Goal: Transaction & Acquisition: Obtain resource

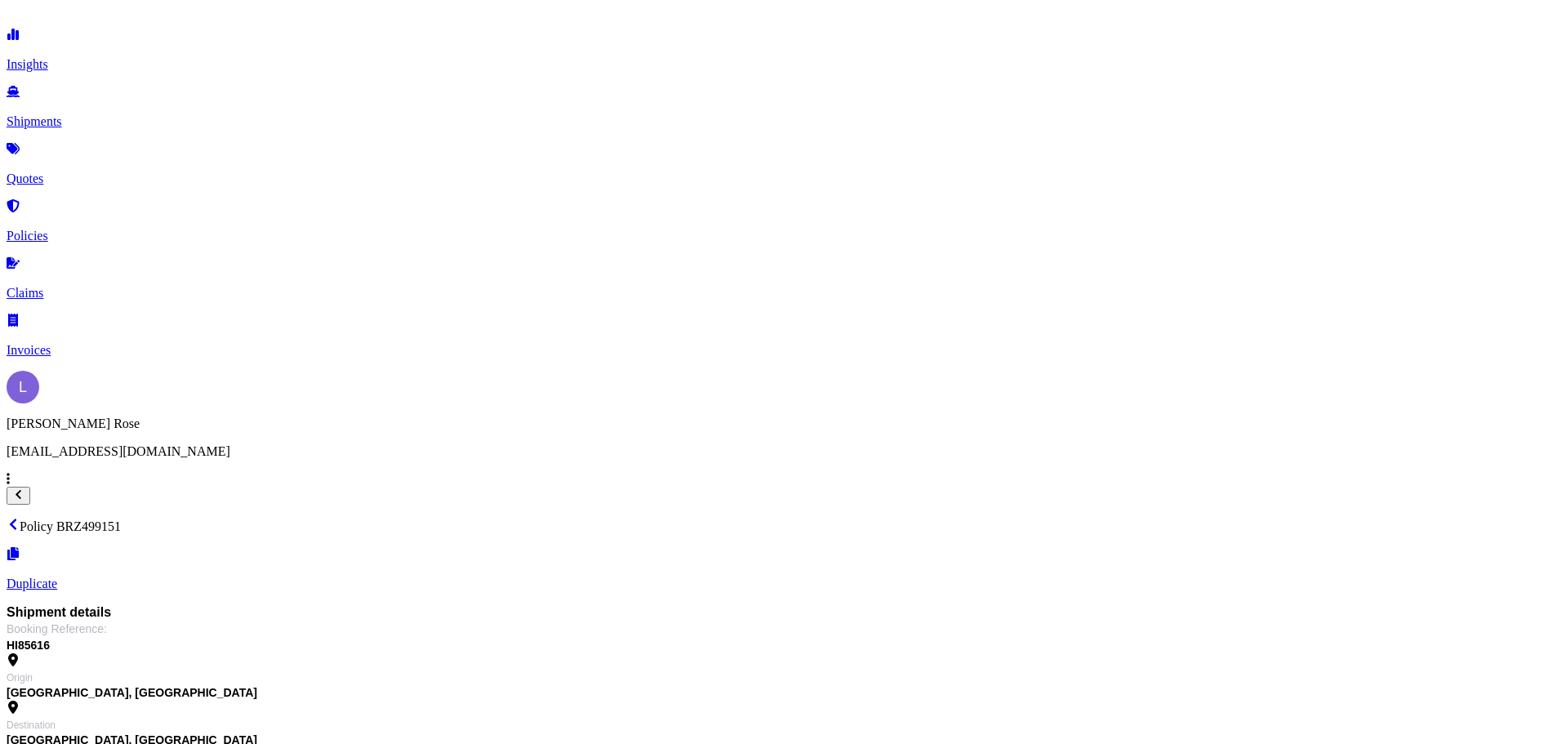
click at [76, 172] on p "Quotes" at bounding box center [784, 179] width 1555 height 15
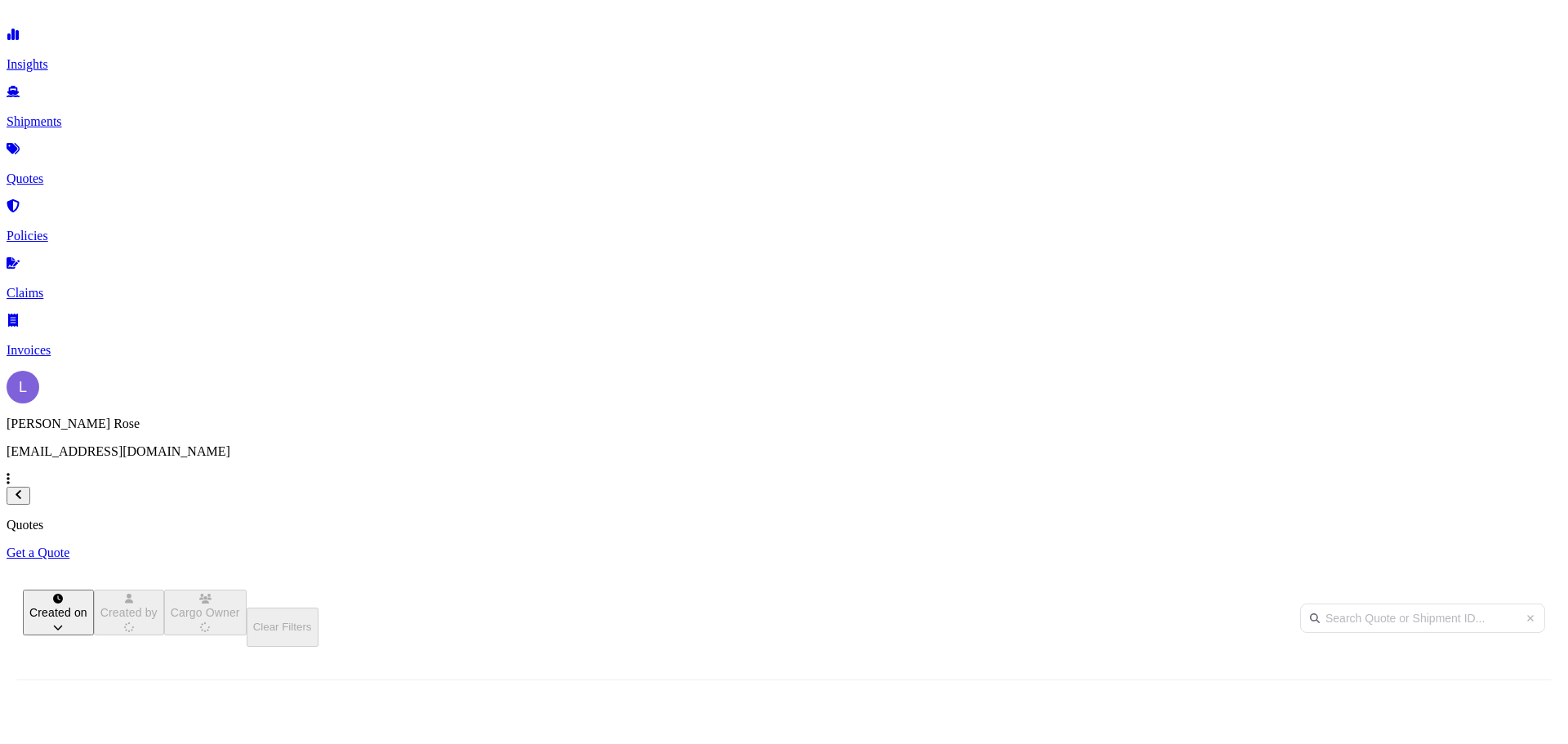
scroll to position [466, 1294]
click at [1469, 546] on p "Get a Quote" at bounding box center [784, 553] width 1555 height 15
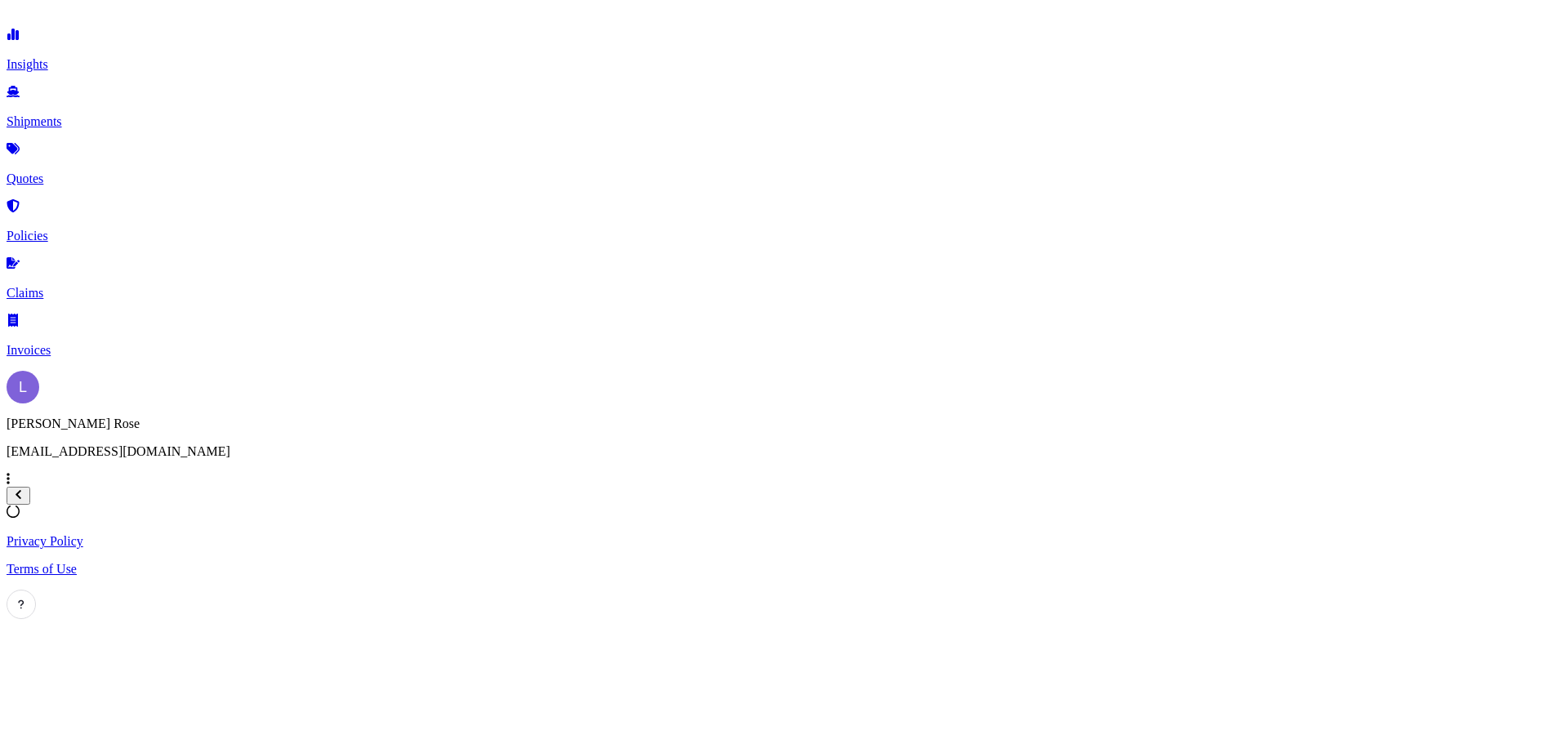
select select "Sea"
select select "1"
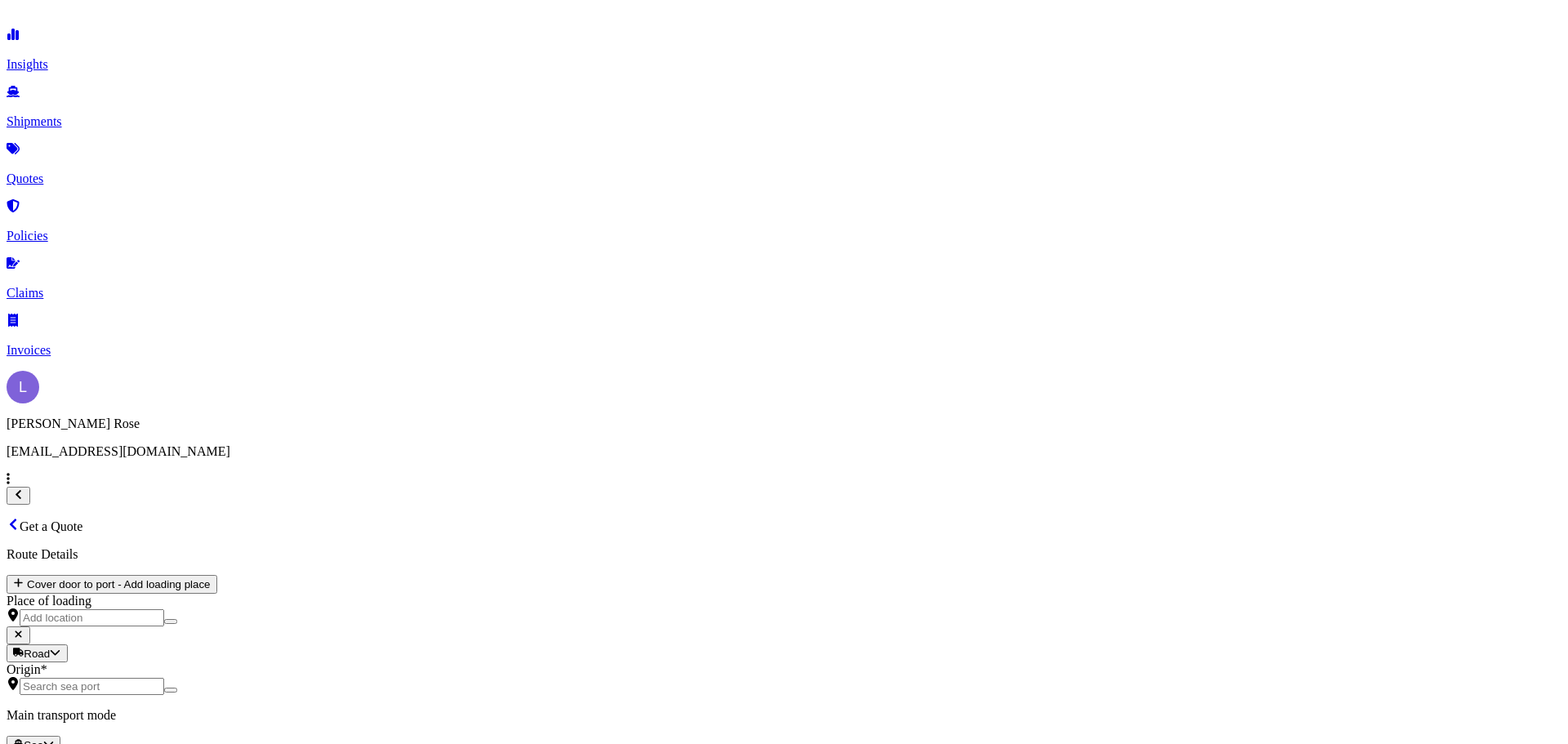
click at [356, 327] on body "Insights Shipments Quotes Policies Claims Invoices L [PERSON_NAME] [PERSON_NAME…" at bounding box center [784, 728] width 1555 height 1442
click at [296, 403] on div "Road" at bounding box center [275, 395] width 41 height 16
select select "Road"
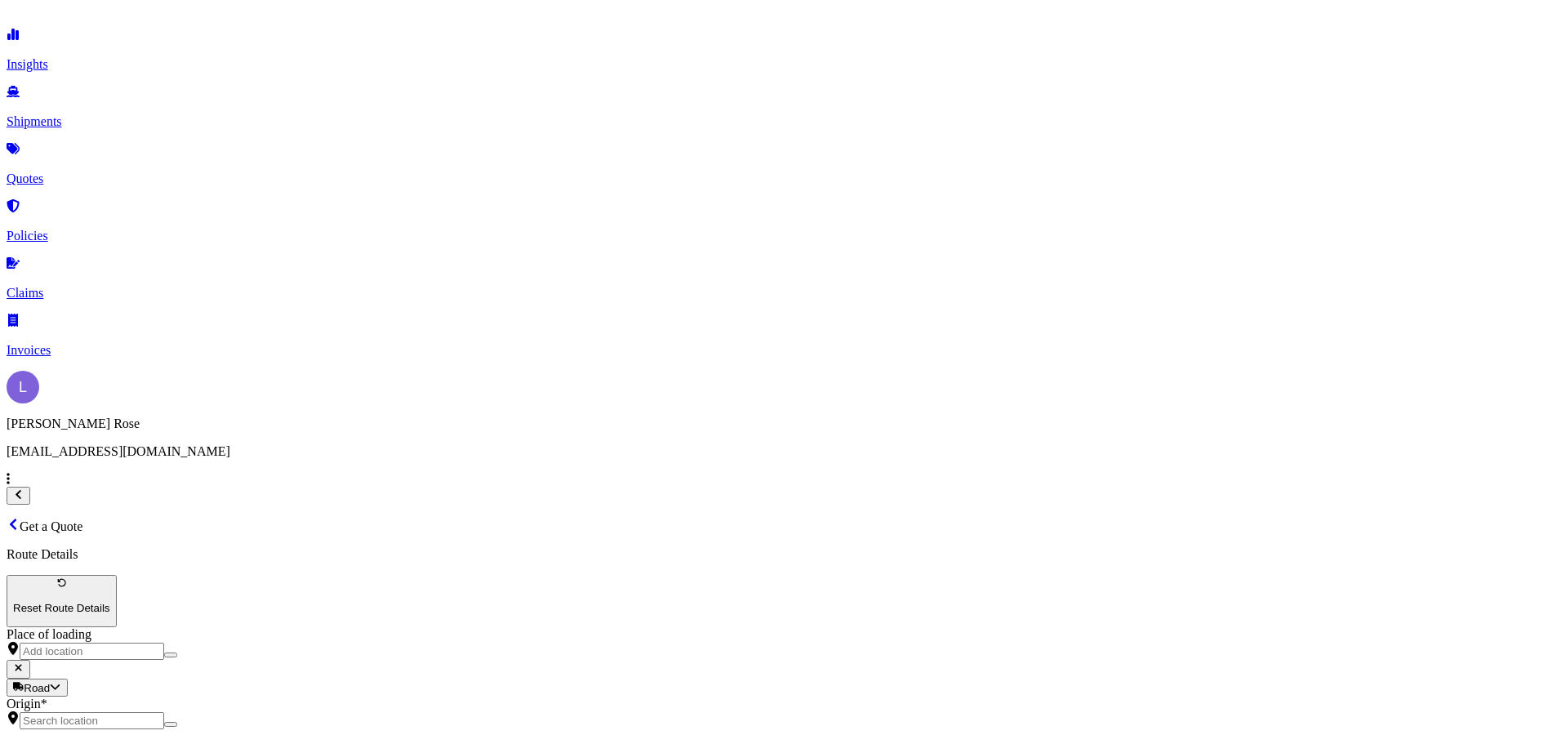
click at [164, 711] on input "Origin *" at bounding box center [92, 719] width 145 height 17
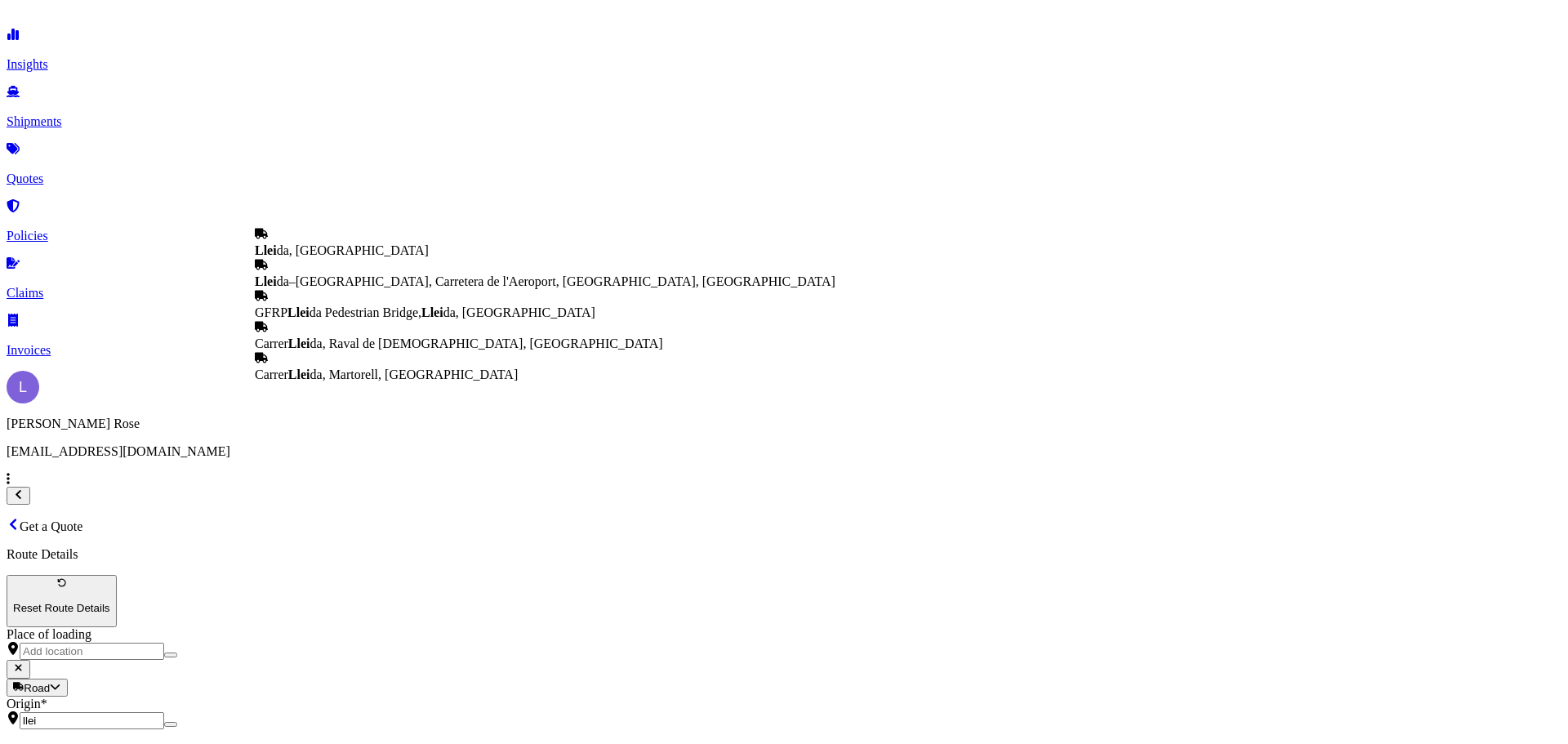
click at [336, 244] on div "Llei da, [GEOGRAPHIC_DATA]" at bounding box center [545, 242] width 581 height 31
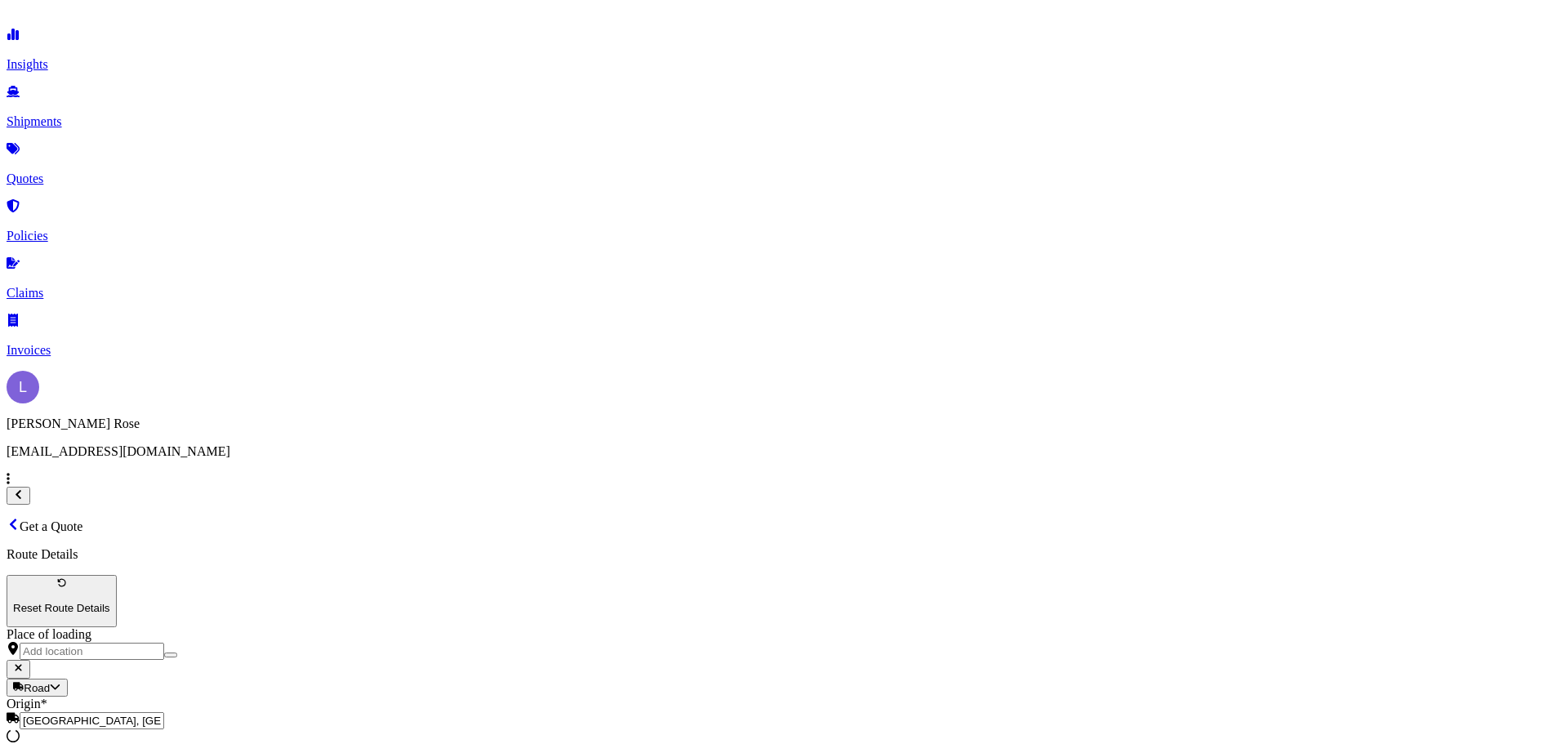
type input "[GEOGRAPHIC_DATA], [GEOGRAPHIC_DATA]"
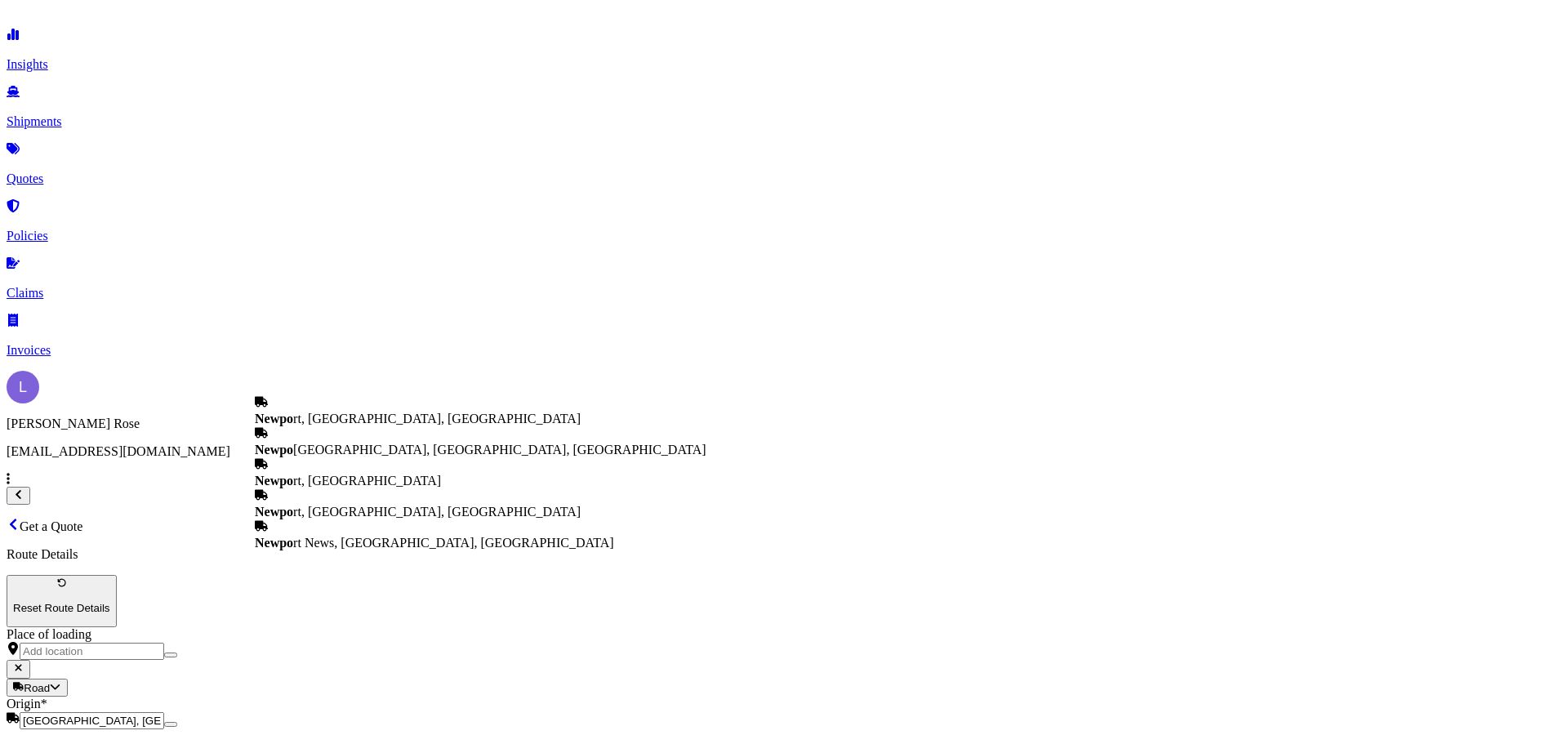
click at [342, 488] on div "Newpo rt, [GEOGRAPHIC_DATA]" at bounding box center [480, 472] width 452 height 31
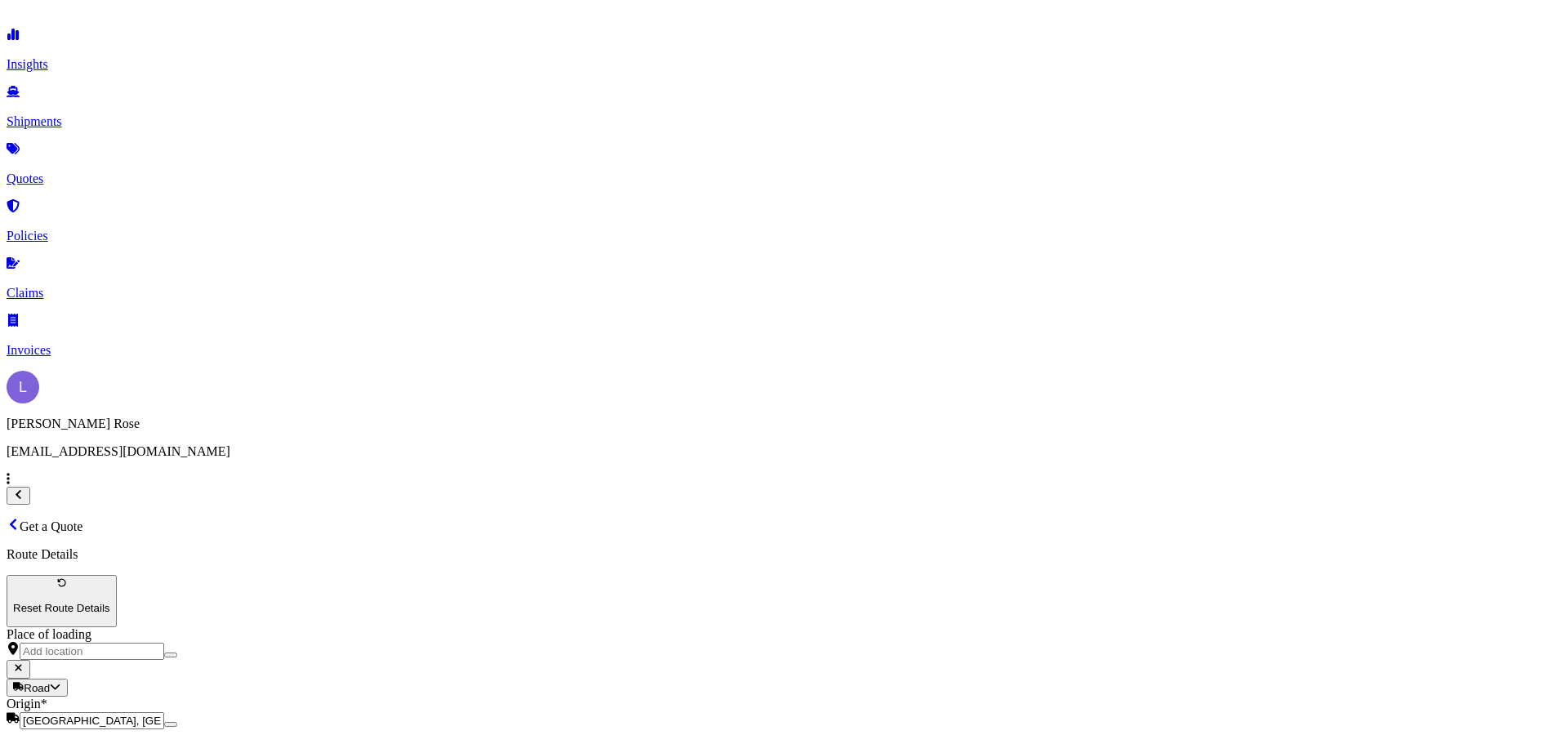
type input "[GEOGRAPHIC_DATA], [GEOGRAPHIC_DATA]"
drag, startPoint x: 596, startPoint y: 185, endPoint x: 509, endPoint y: 176, distance: 87.5
click at [609, 246] on div "Rolling Stock: Parts and Accessories" at bounding box center [711, 239] width 291 height 15
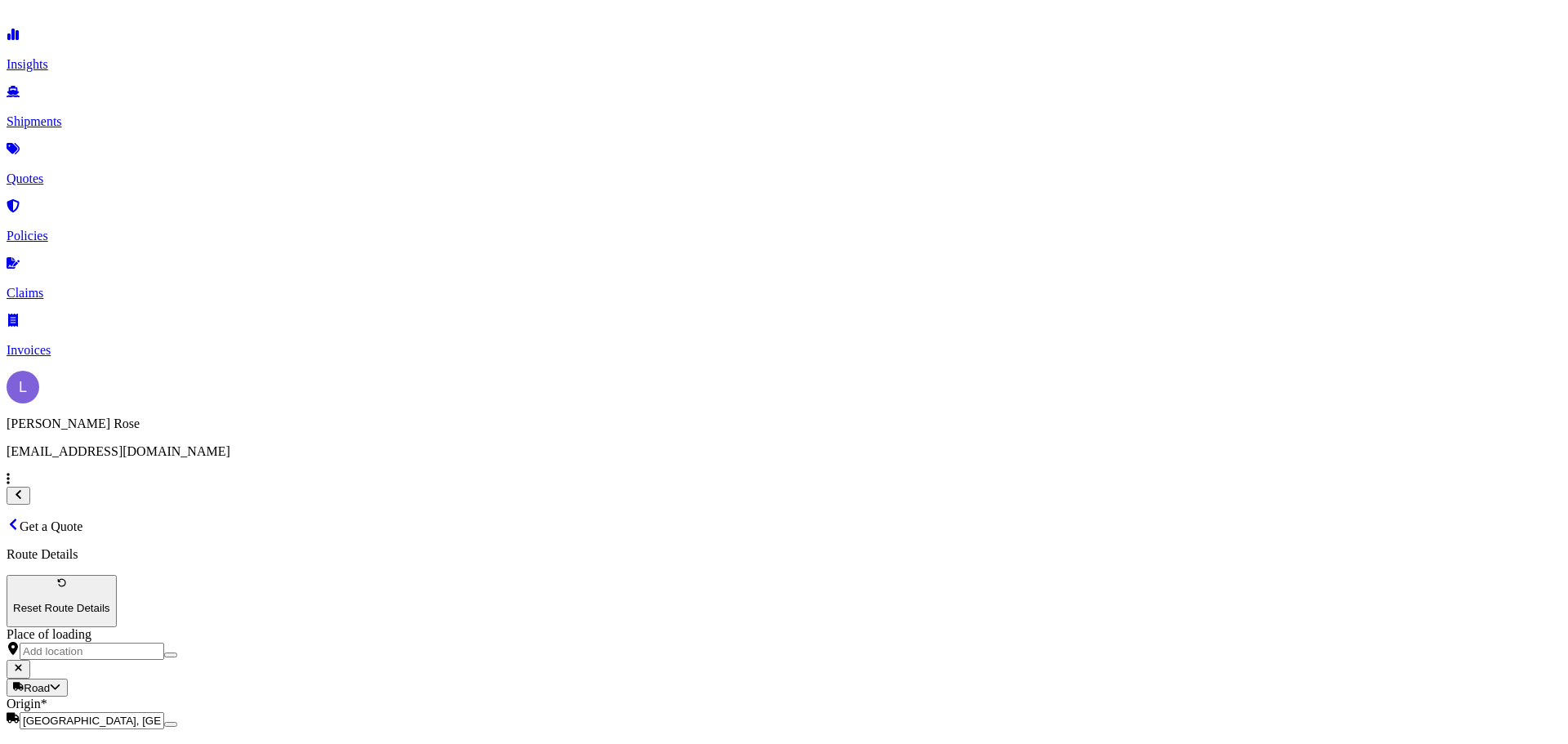
type input "Rolling Stock: Parts and Accessories"
type textarea "Rail Parts - 8607998000"
type input "10558.28"
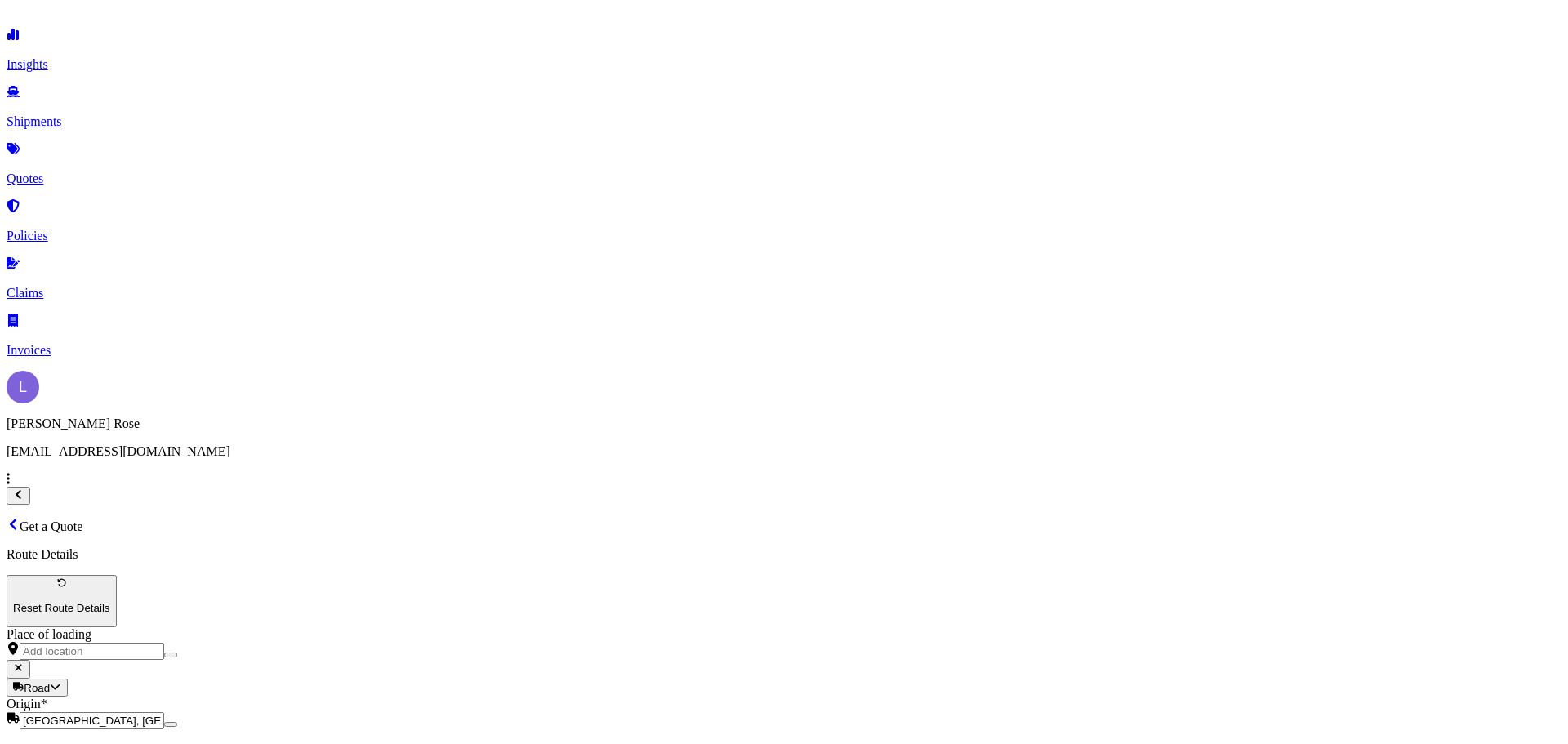
click at [605, 338] on div "€ EUR" at bounding box center [605, 336] width 68 height 31
type input "€ EUR"
click at [1154, 327] on span "[STREET_ADDRESS]" at bounding box center [1215, 320] width 122 height 14
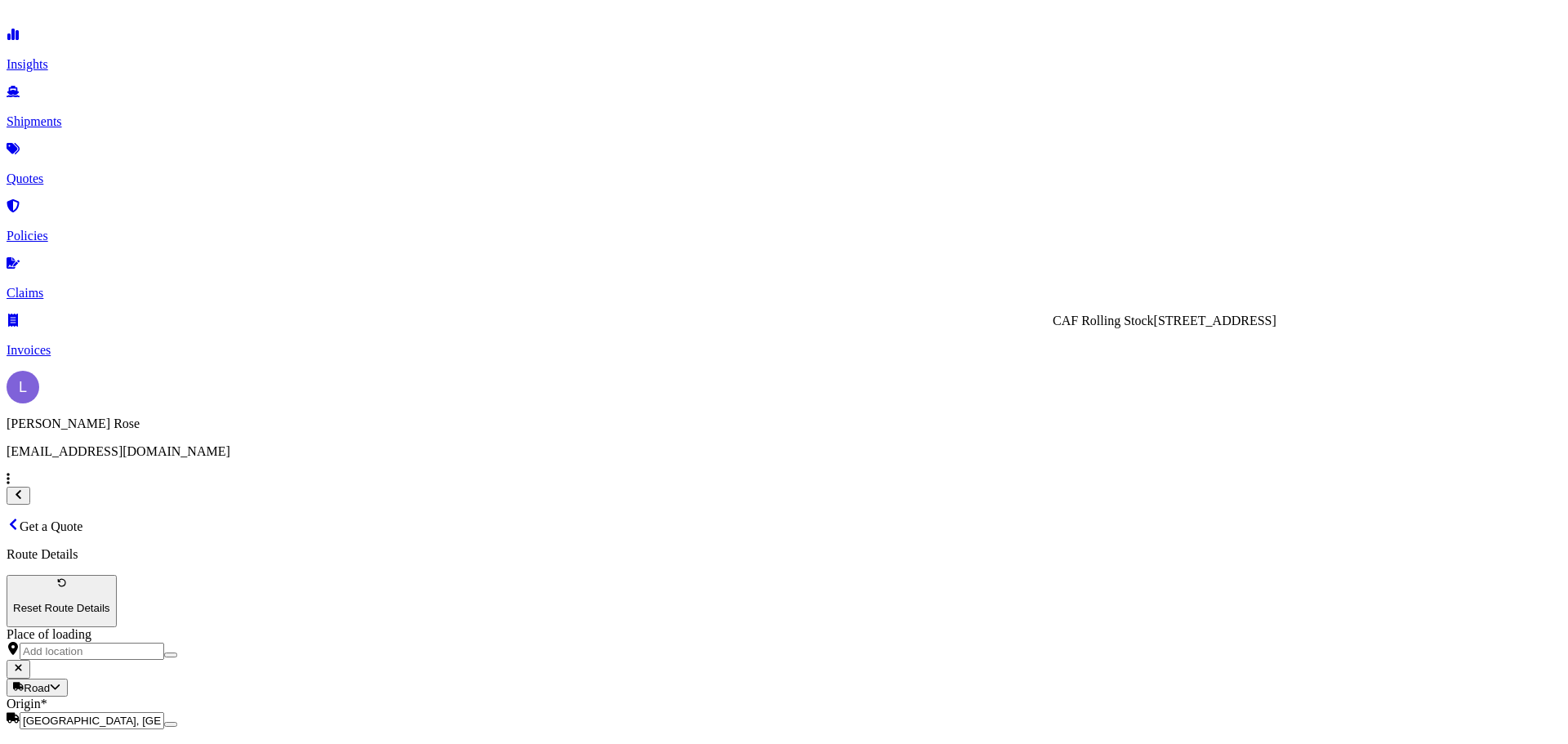
type input "CAF Rolling Stock"
type input "1155.00"
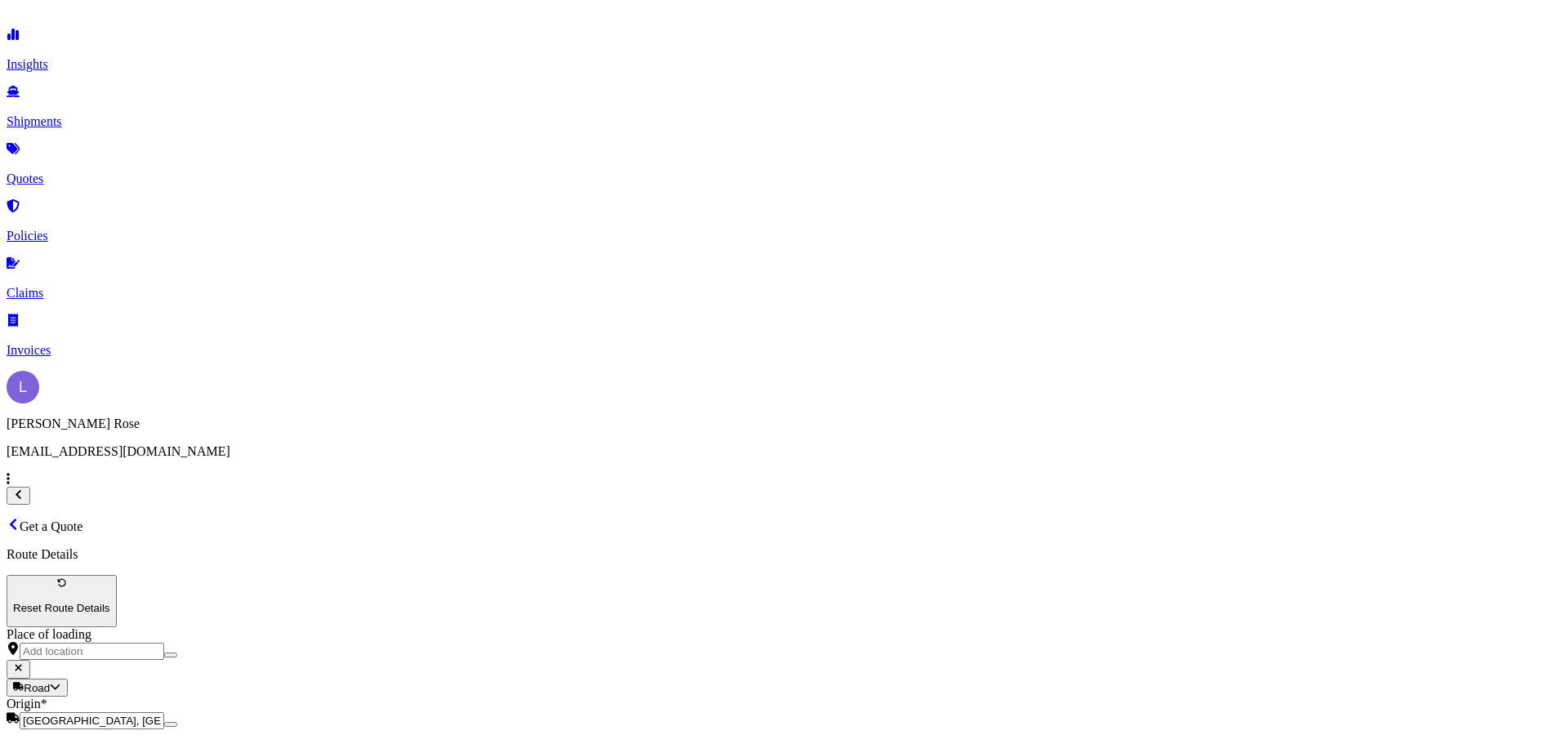
type input "Mercury"
type input "HI85635"
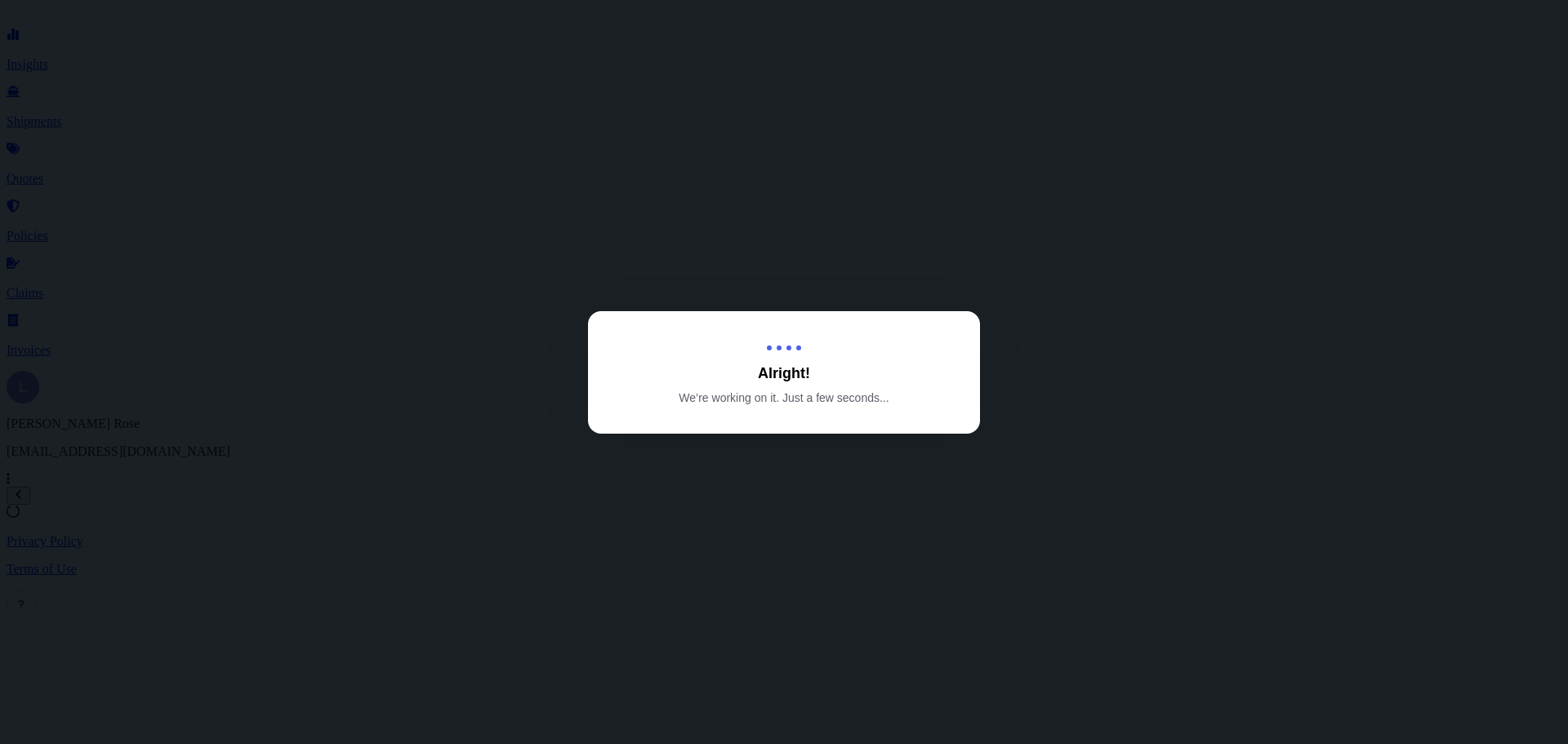
select select "Road"
select select "1"
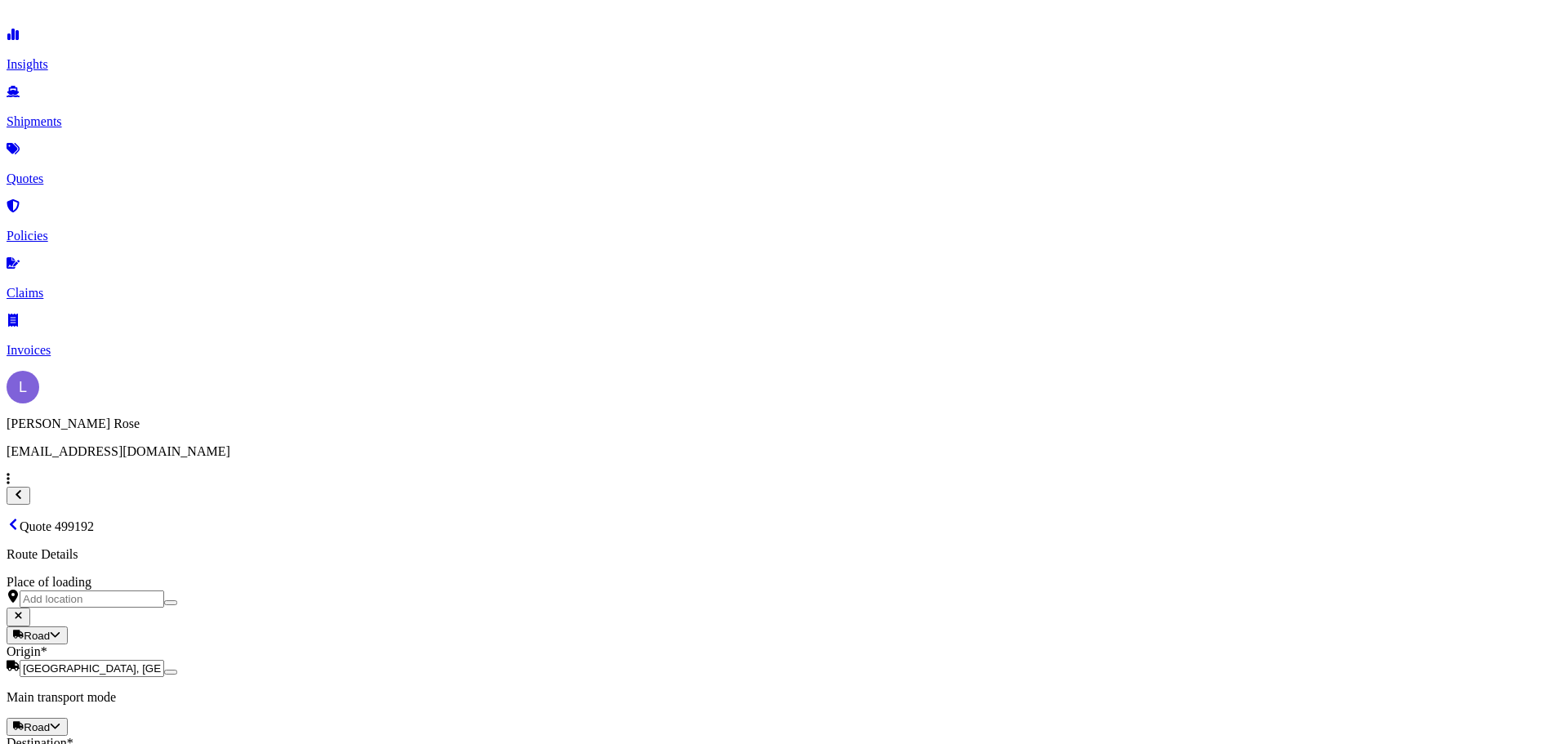
scroll to position [1847, 0]
click at [424, 325] on button "17" at bounding box center [423, 322] width 26 height 26
type input "[DATE]"
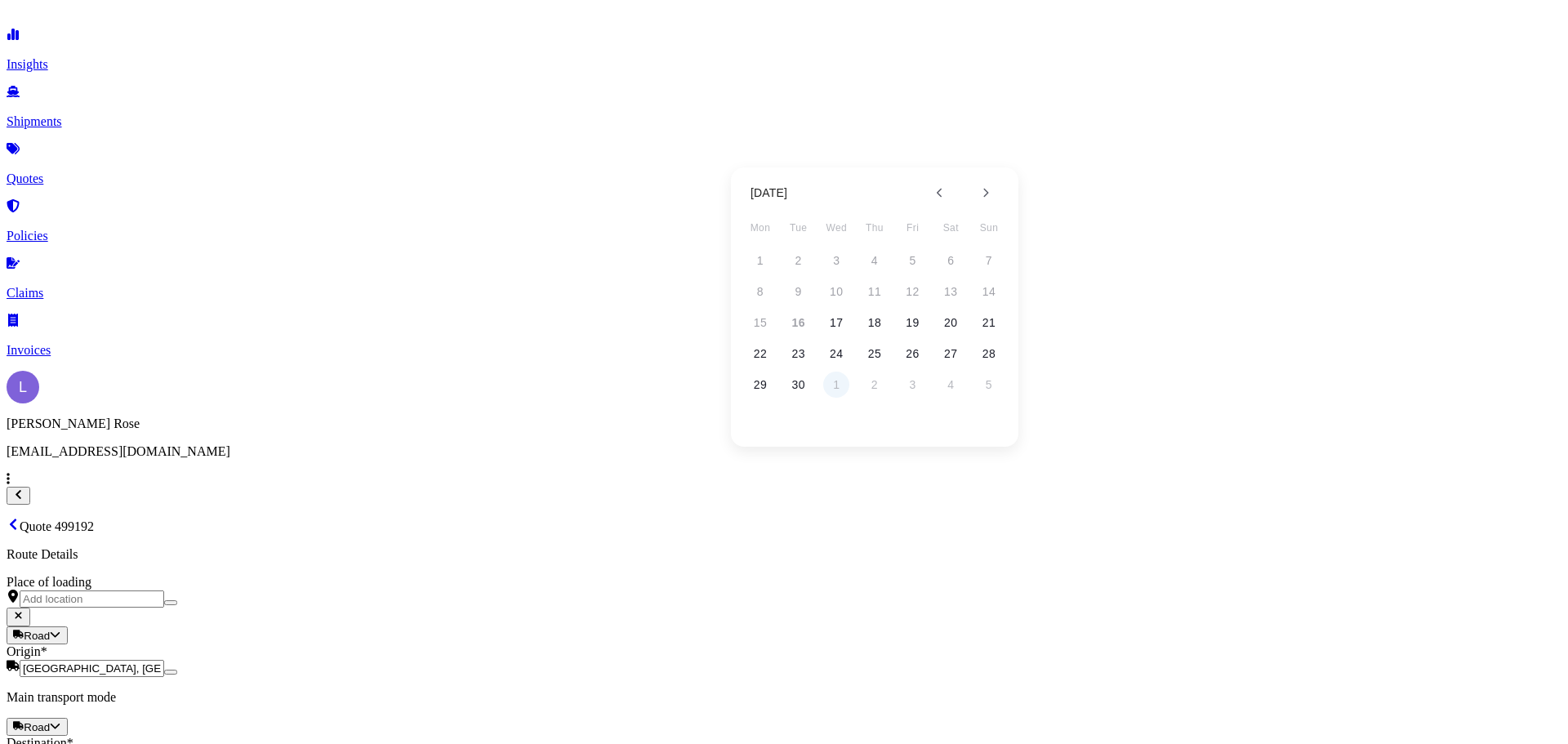
click at [832, 389] on button "1" at bounding box center [836, 384] width 26 height 26
type input "[DATE]"
click at [303, 492] on li "EXW" at bounding box center [465, 496] width 390 height 31
